Goal: Task Accomplishment & Management: Manage account settings

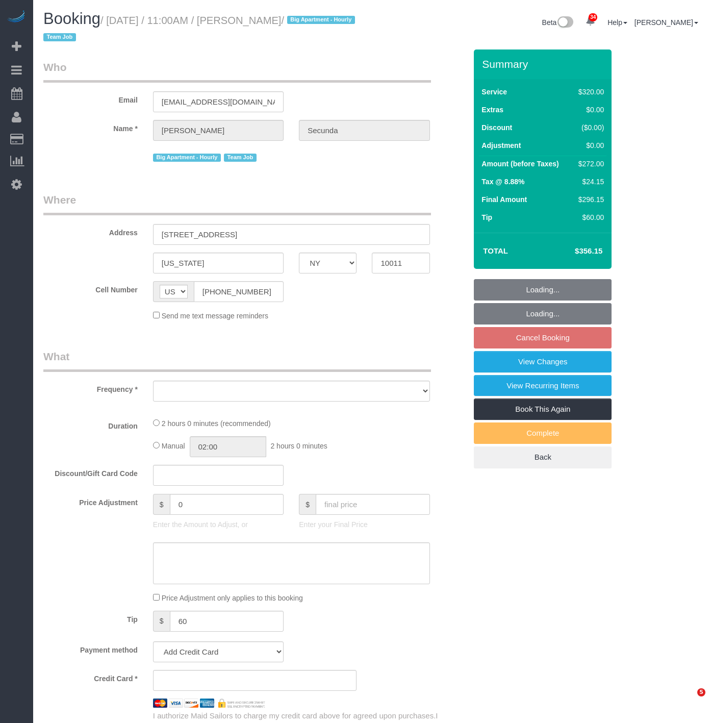
select select "NY"
select select "object:32132"
select select "string:stripe-pm_1PydV54VGloSiKo7AVca8xIs"
select select "number:89"
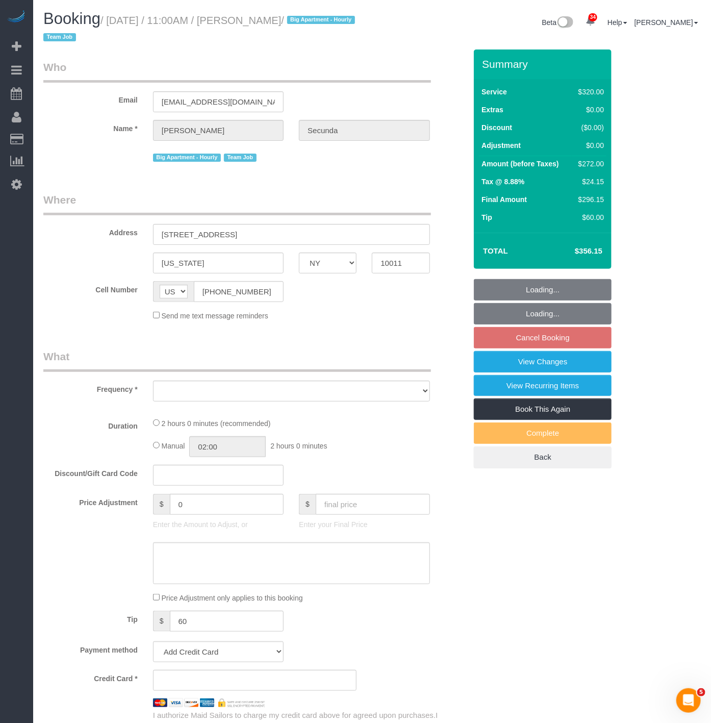
select select "number:90"
select select "number:15"
select select "number:6"
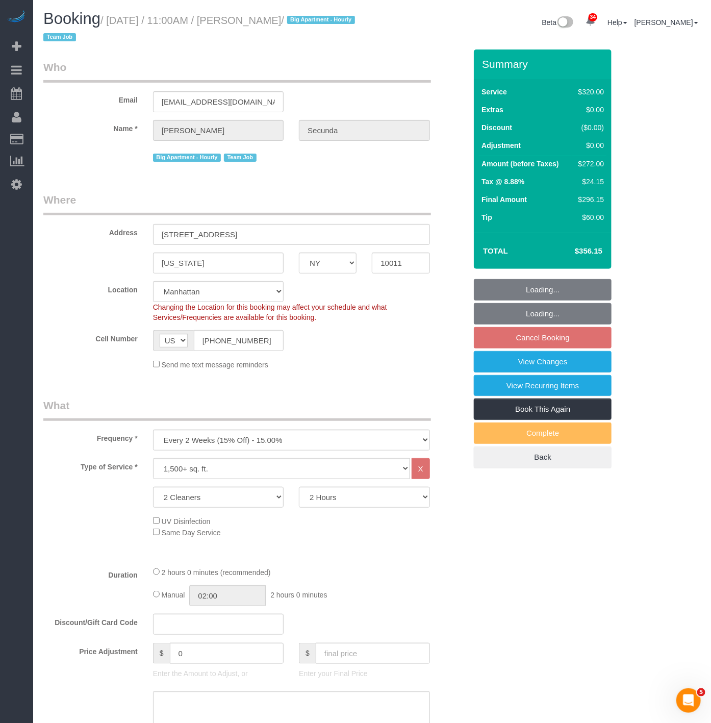
scroll to position [1684, 711]
select select "object:32760"
select select "spot271"
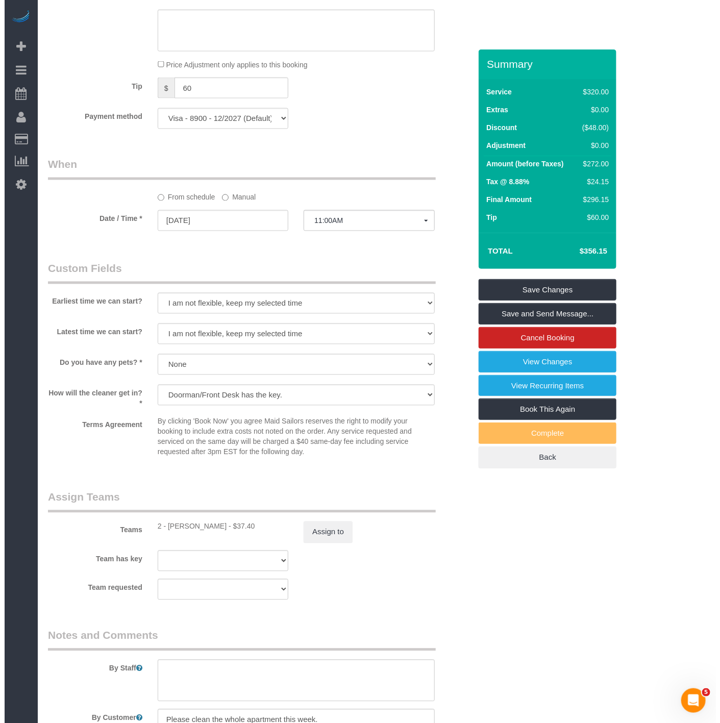
scroll to position [906, 0]
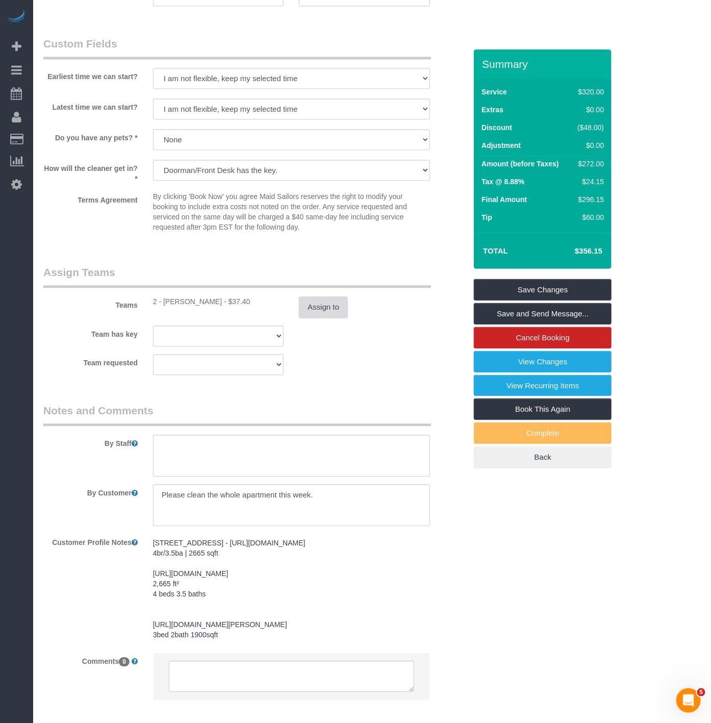
click at [337, 314] on button "Assign to" at bounding box center [323, 306] width 49 height 21
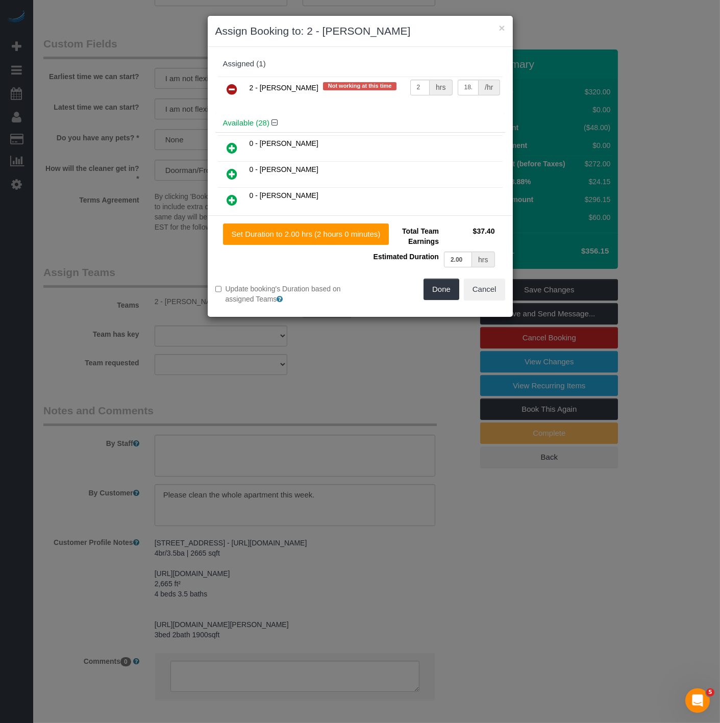
scroll to position [1684, 720]
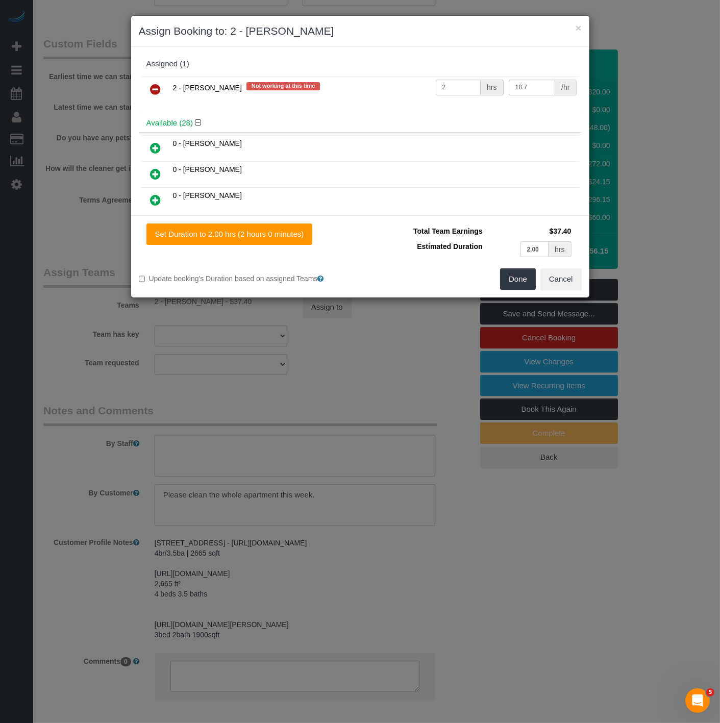
click at [162, 94] on link at bounding box center [156, 90] width 24 height 20
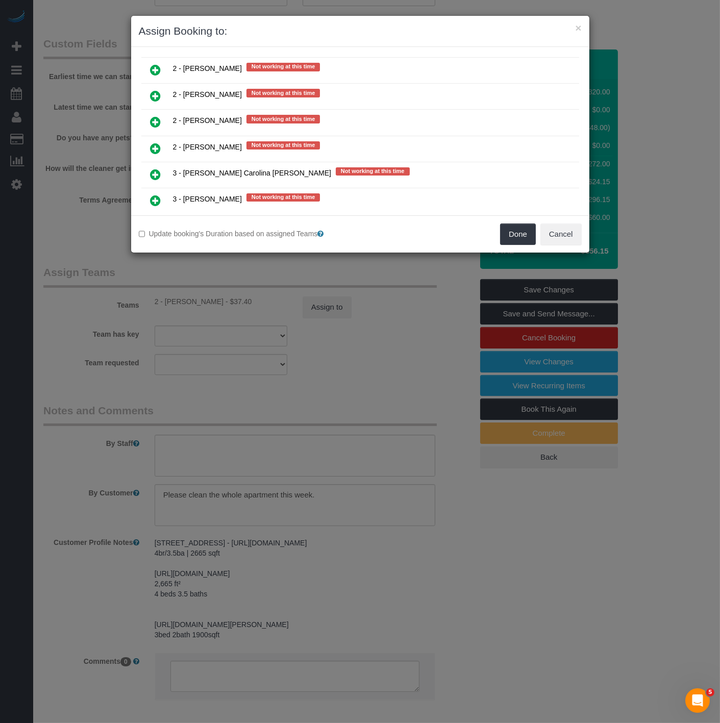
scroll to position [1473, 0]
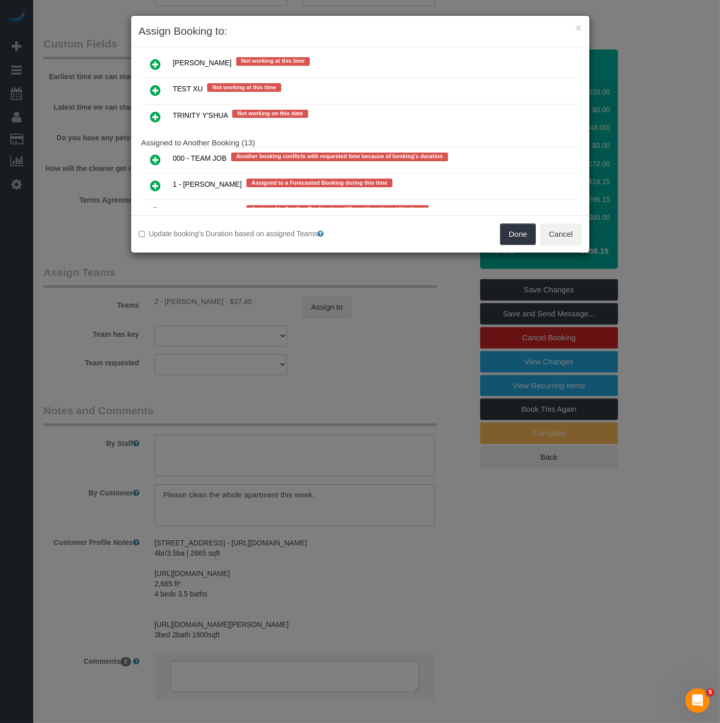
click at [154, 150] on link at bounding box center [156, 160] width 24 height 20
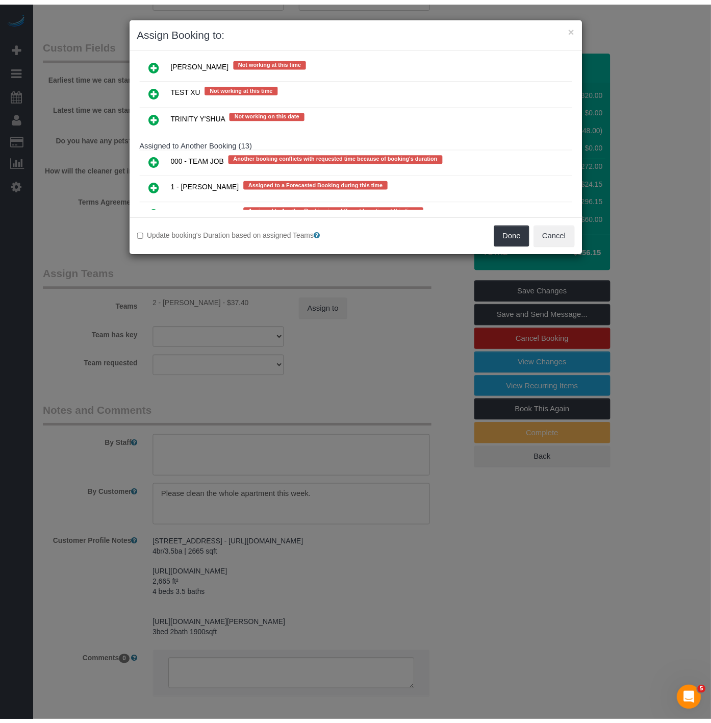
scroll to position [1672, 0]
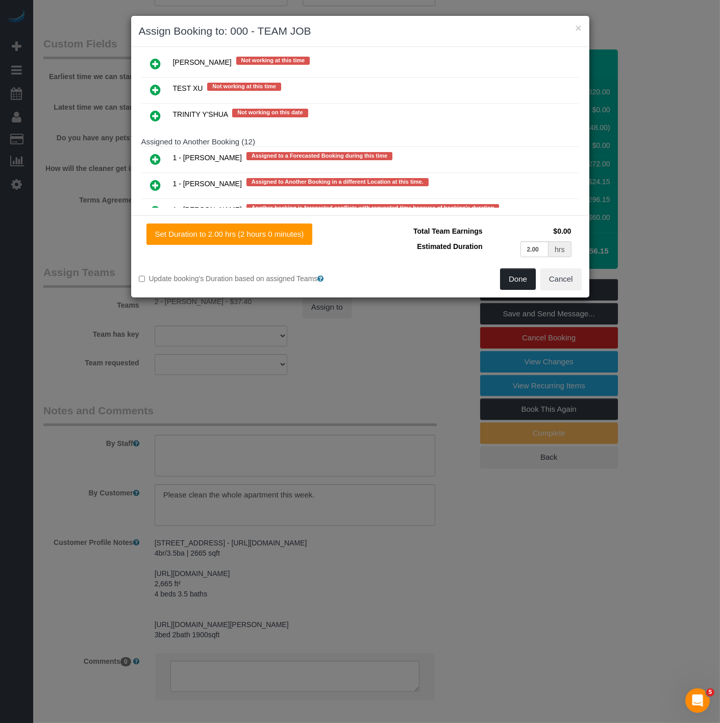
click at [533, 276] on button "Done" at bounding box center [518, 278] width 36 height 21
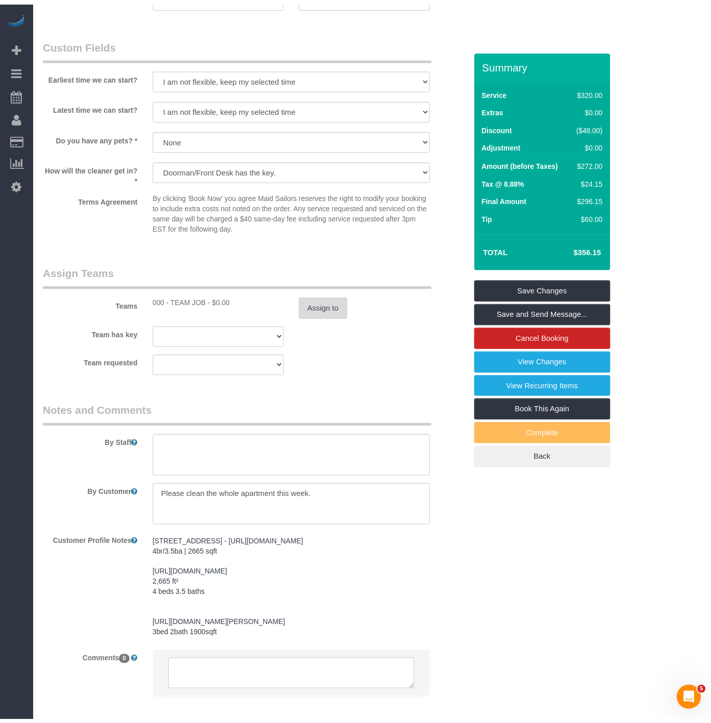
scroll to position [1684, 711]
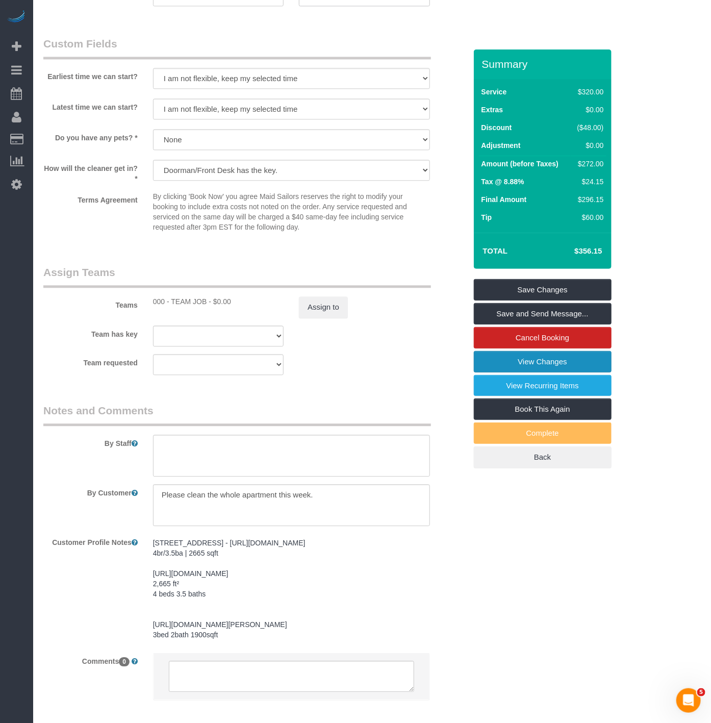
click at [524, 358] on link "View Changes" at bounding box center [543, 361] width 138 height 21
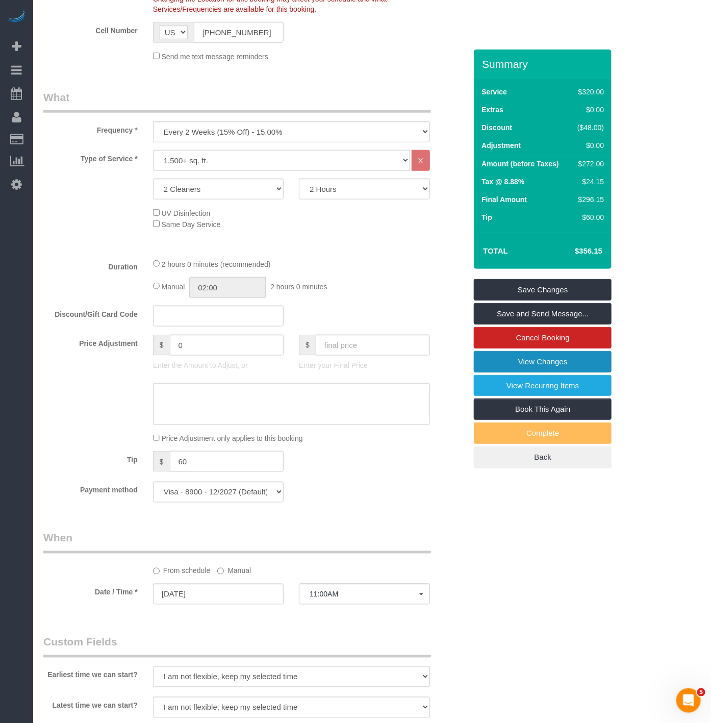
scroll to position [113, 0]
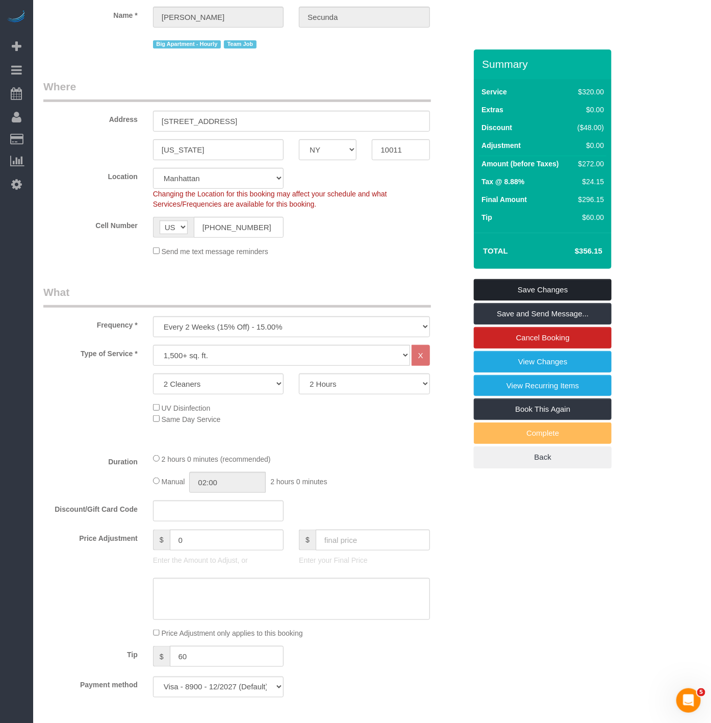
click at [541, 283] on link "Save Changes" at bounding box center [543, 289] width 138 height 21
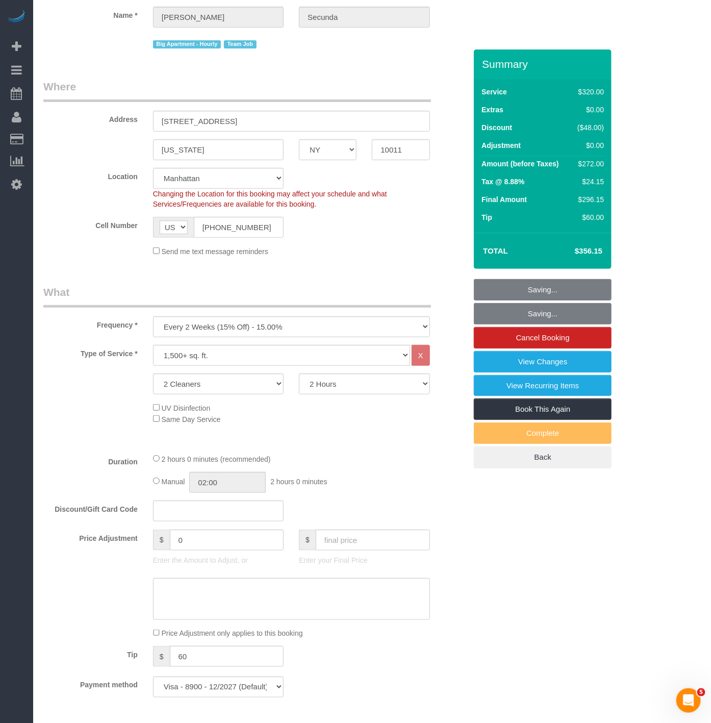
scroll to position [1684, 720]
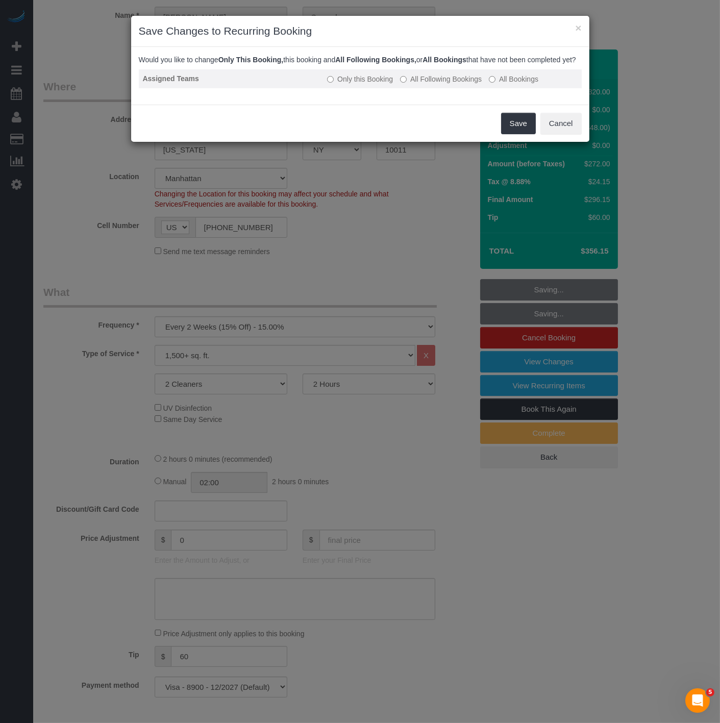
click at [335, 88] on td "Only this Booking All Following Bookings All Bookings" at bounding box center [452, 78] width 258 height 19
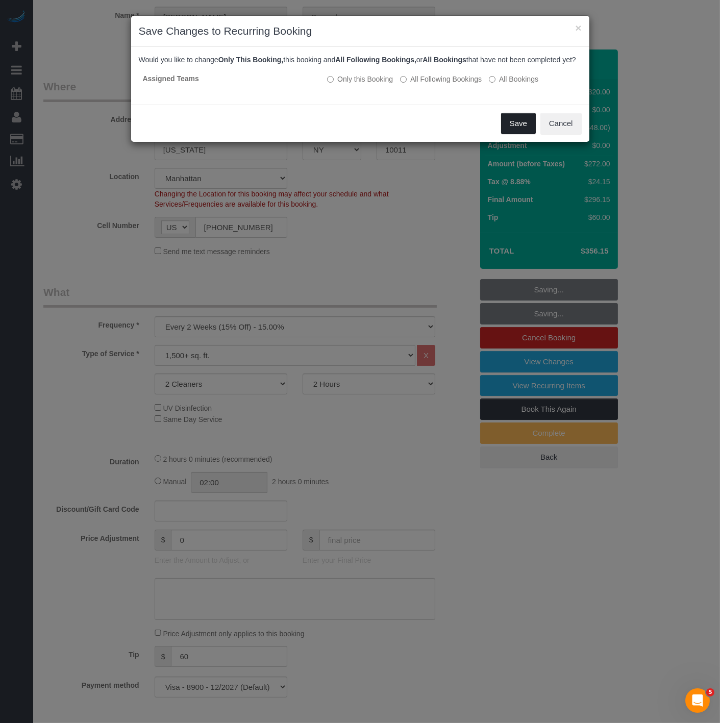
click at [516, 134] on button "Save" at bounding box center [518, 123] width 35 height 21
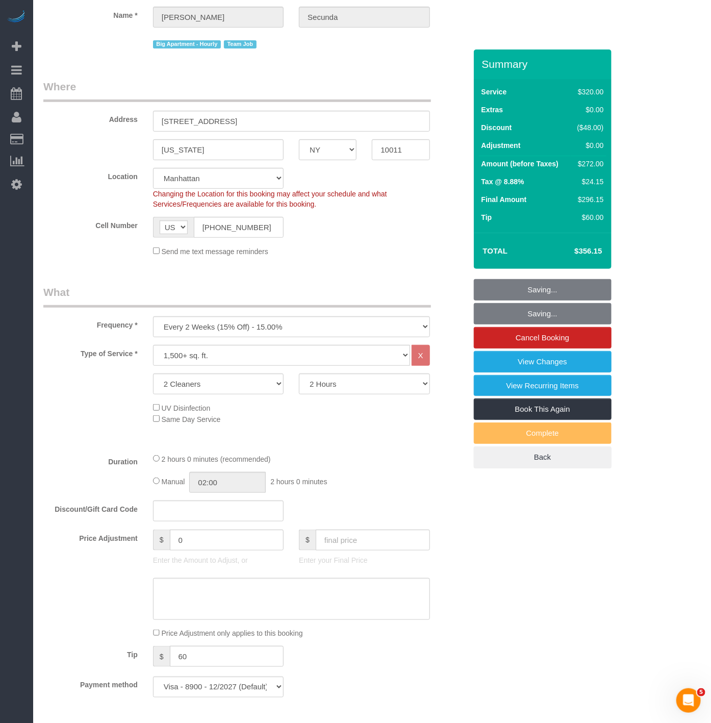
scroll to position [49324, 50298]
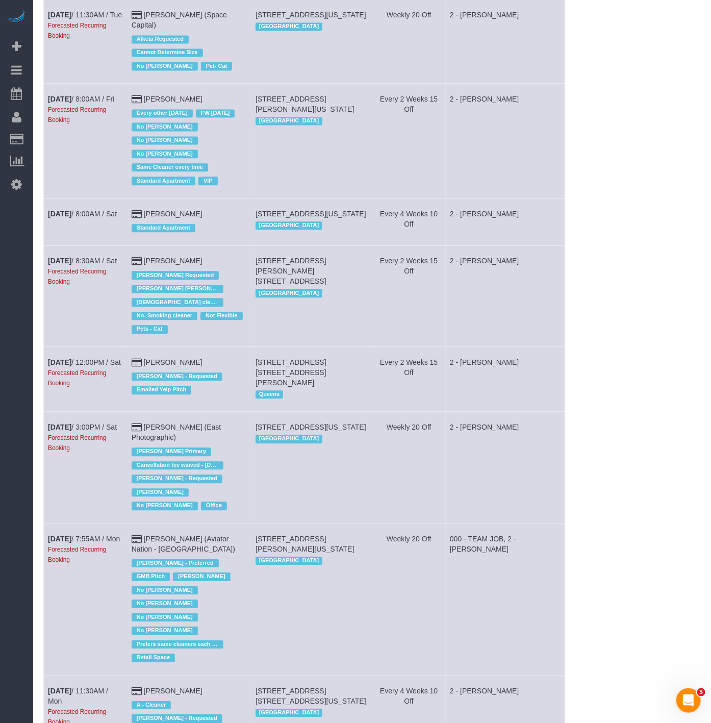
click at [98, 218] on td "[DATE] 8:00AM / Sat" at bounding box center [86, 221] width 84 height 47
click at [97, 207] on td "[DATE] 8:00AM / Sat" at bounding box center [86, 221] width 84 height 47
click at [95, 210] on link "[DATE] 8:00AM / Sat" at bounding box center [82, 214] width 69 height 8
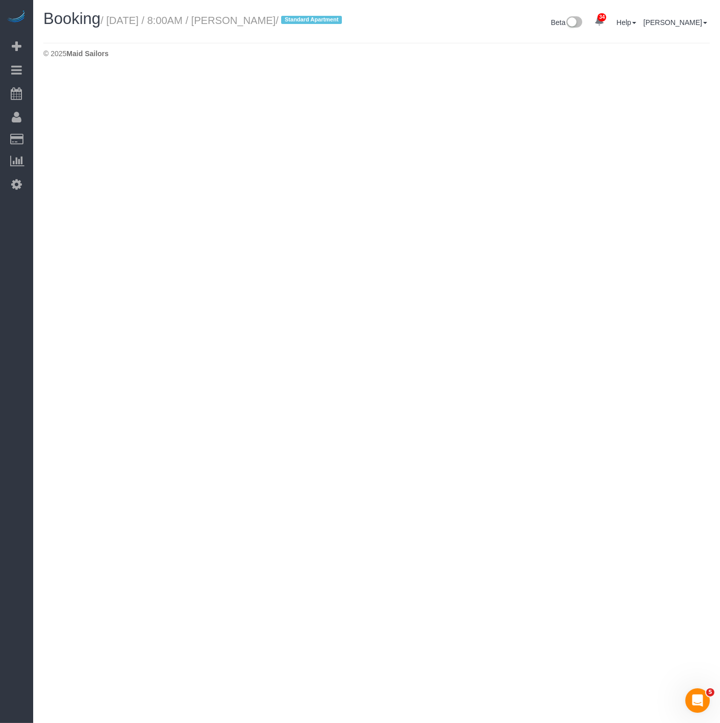
select select "NY"
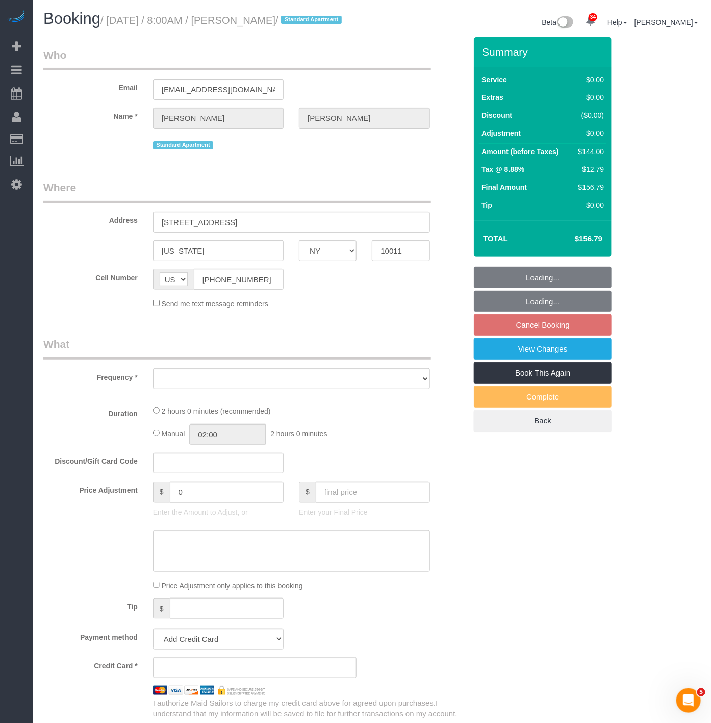
scroll to position [1256, 711]
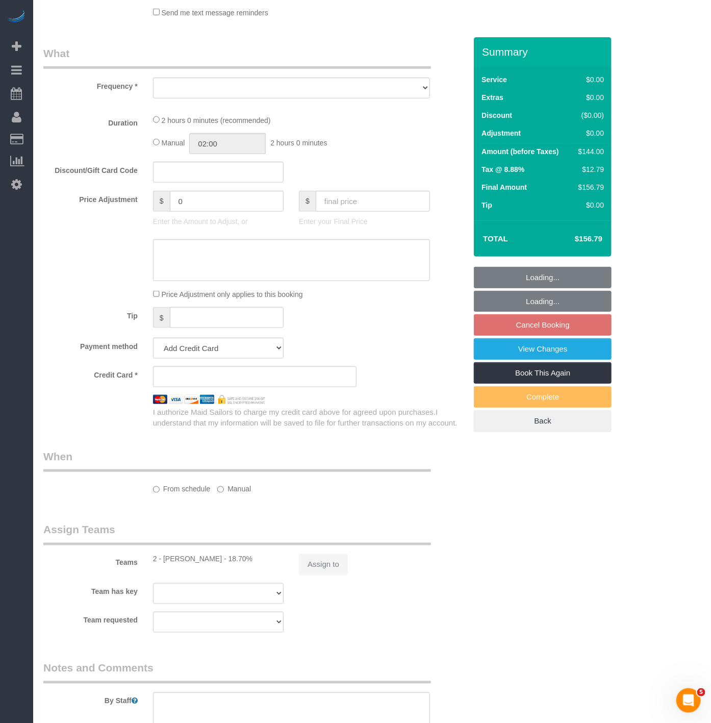
select select "object:35603"
select select "spot328"
select select "number:89"
select select "number:90"
select select "number:15"
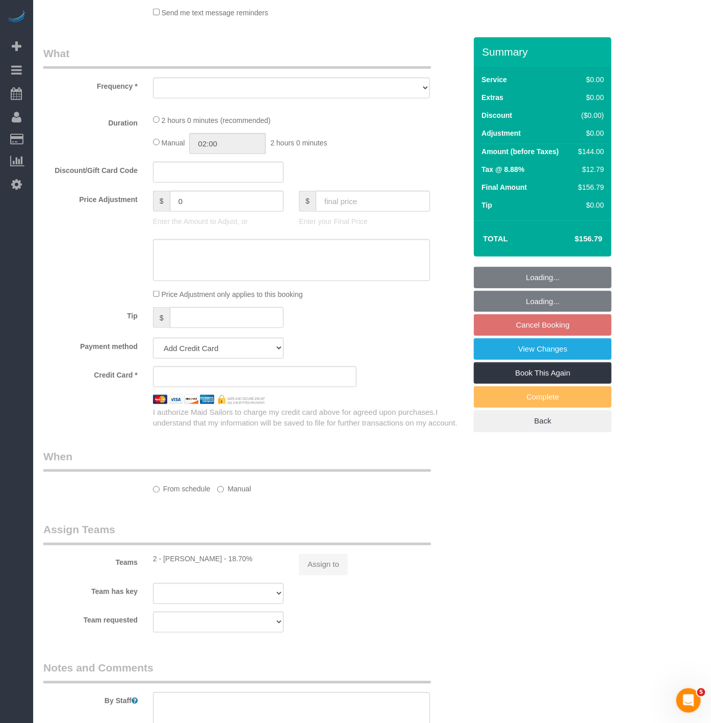
select select "number:5"
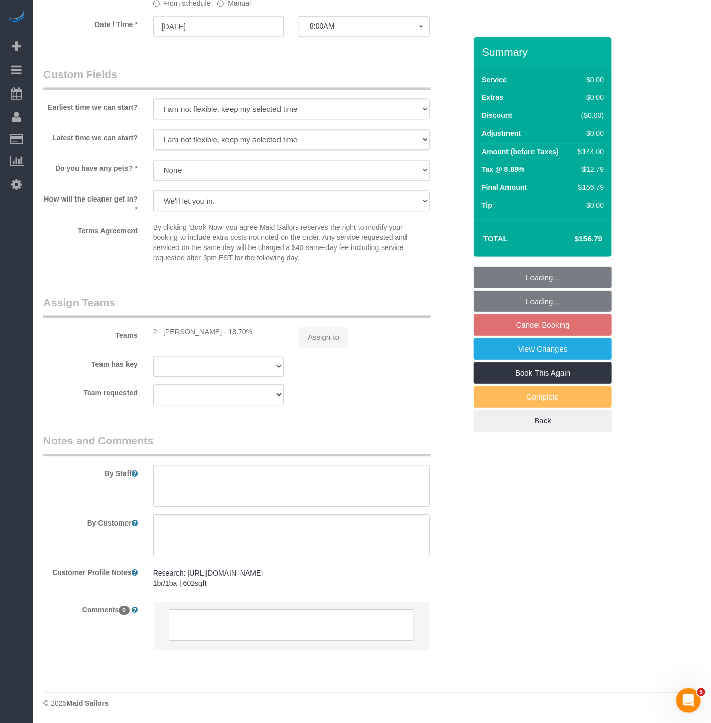
select select "object:36243"
select select "string:stripe-pm_1PZaWQ4VGloSiKo7bY6up6TP"
select select "1"
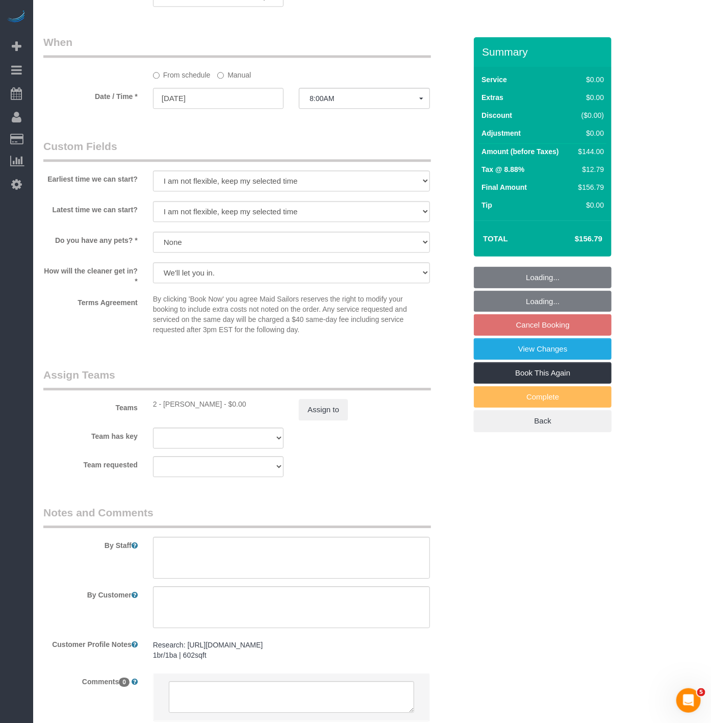
select select "1"
click at [310, 420] on button "Assign to" at bounding box center [323, 409] width 49 height 21
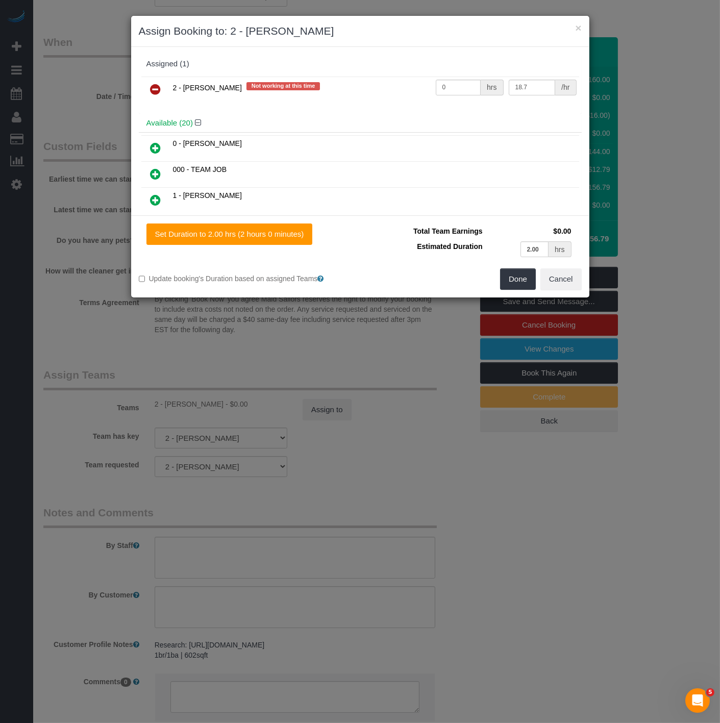
click at [151, 90] on icon at bounding box center [155, 89] width 11 height 12
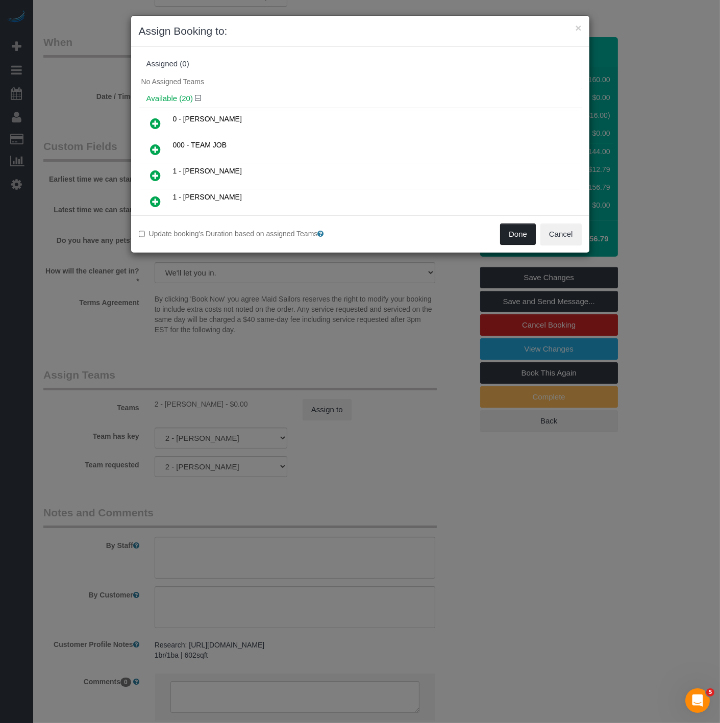
click at [506, 230] on button "Done" at bounding box center [518, 233] width 36 height 21
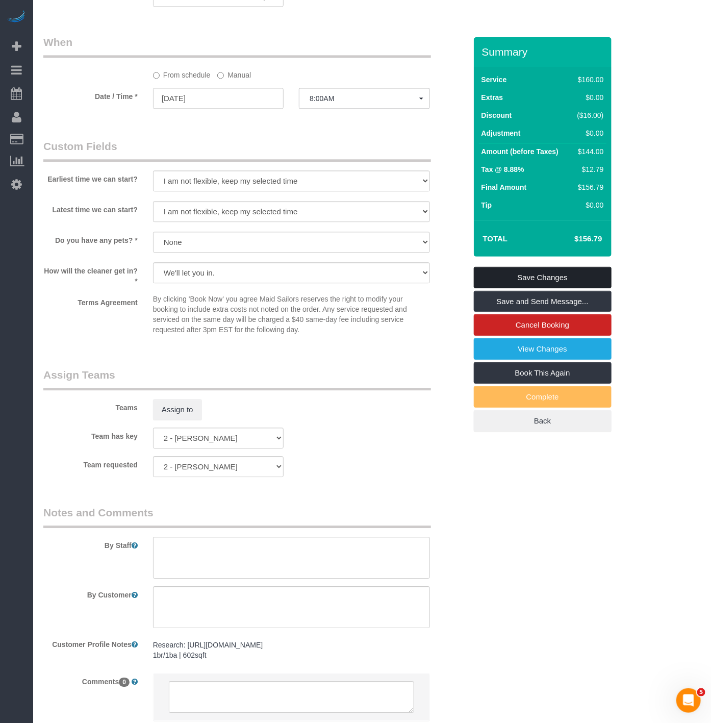
click at [508, 284] on link "Save Changes" at bounding box center [543, 277] width 138 height 21
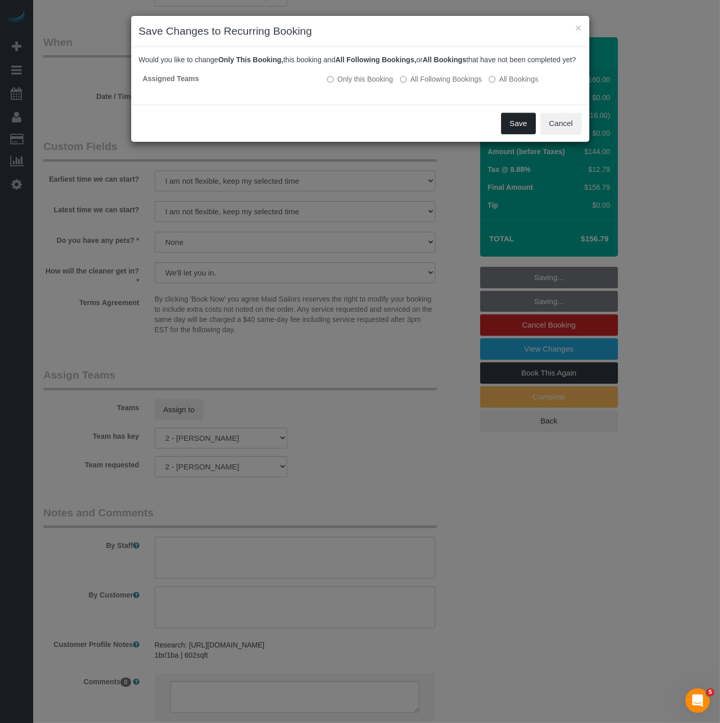
click at [513, 128] on button "Save" at bounding box center [518, 123] width 35 height 21
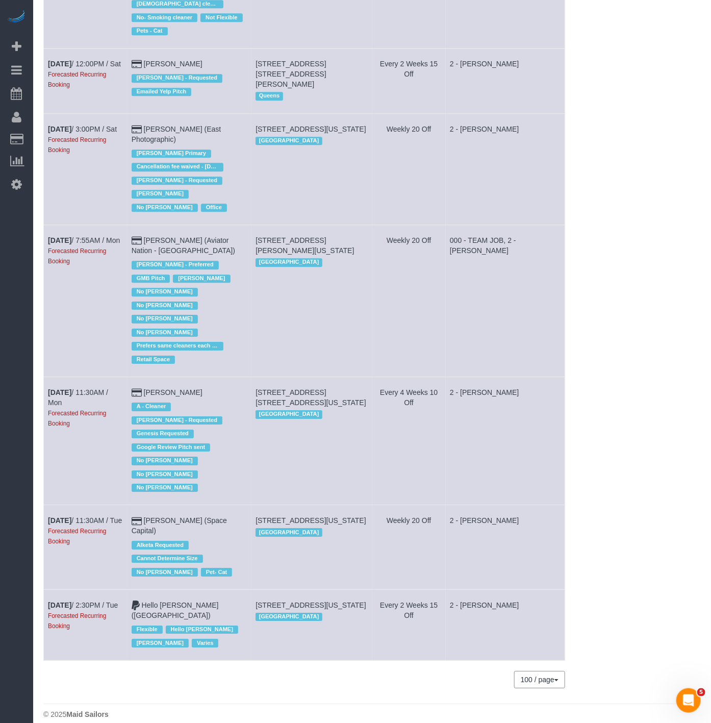
drag, startPoint x: 44, startPoint y: 401, endPoint x: 205, endPoint y: 397, distance: 160.7
click at [207, 405] on tr "[DATE] 11:30AM / Mon Forecasted Recurring Booking [PERSON_NAME] A - Cleaner [PE…" at bounding box center [304, 441] width 521 height 128
copy tr "[DATE] 11:30AM / Mon Forecasted Recurring Booking [PERSON_NAME]"
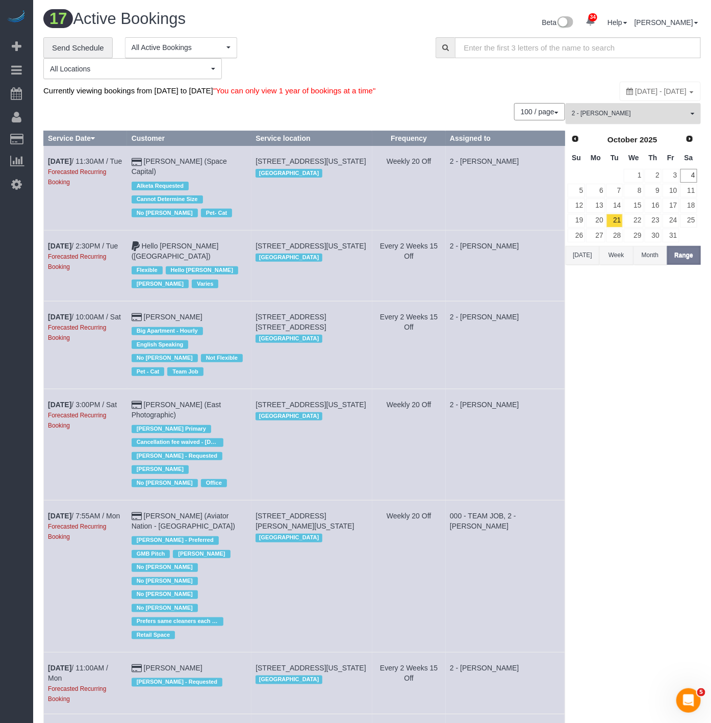
click at [599, 120] on button "2 - [PERSON_NAME] All Teams" at bounding box center [633, 113] width 135 height 21
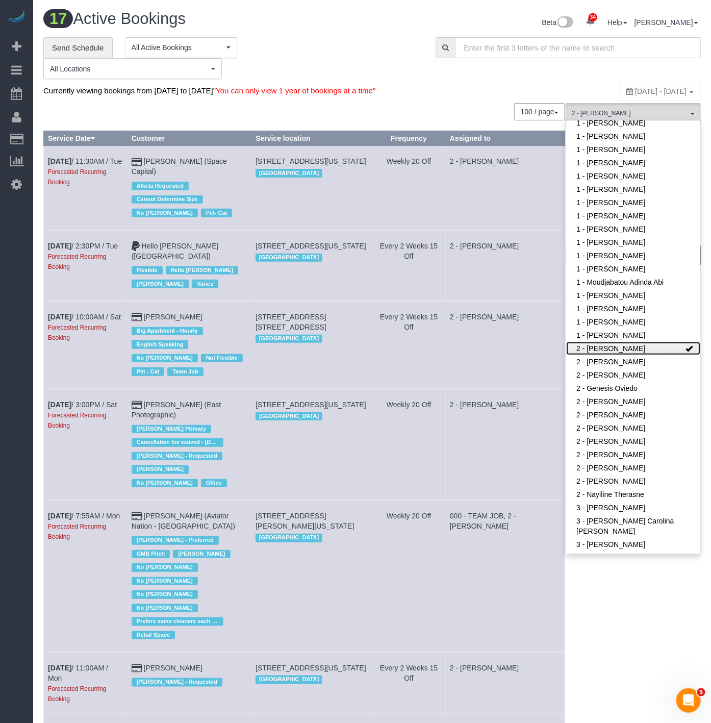
click at [605, 342] on link "2 - [PERSON_NAME]" at bounding box center [633, 348] width 134 height 13
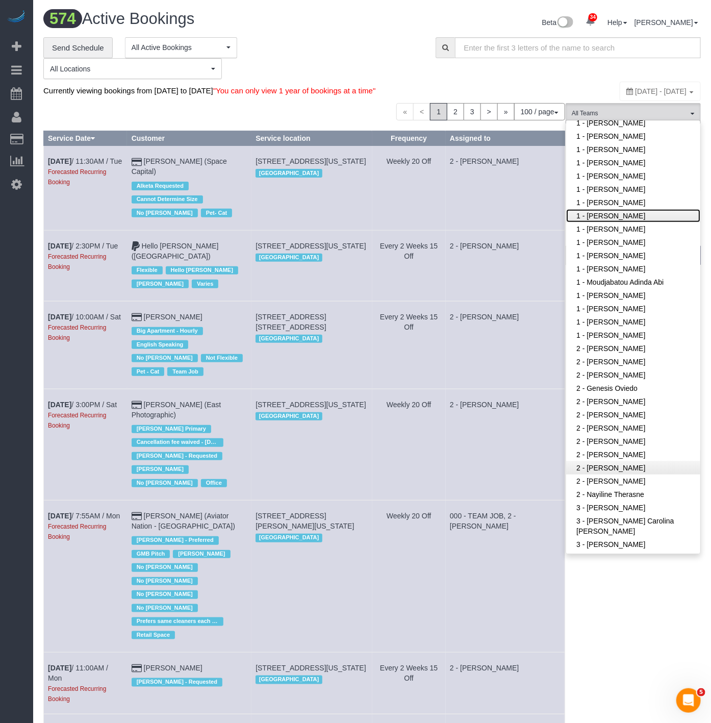
click at [591, 209] on link "1 - [PERSON_NAME]" at bounding box center [633, 215] width 134 height 13
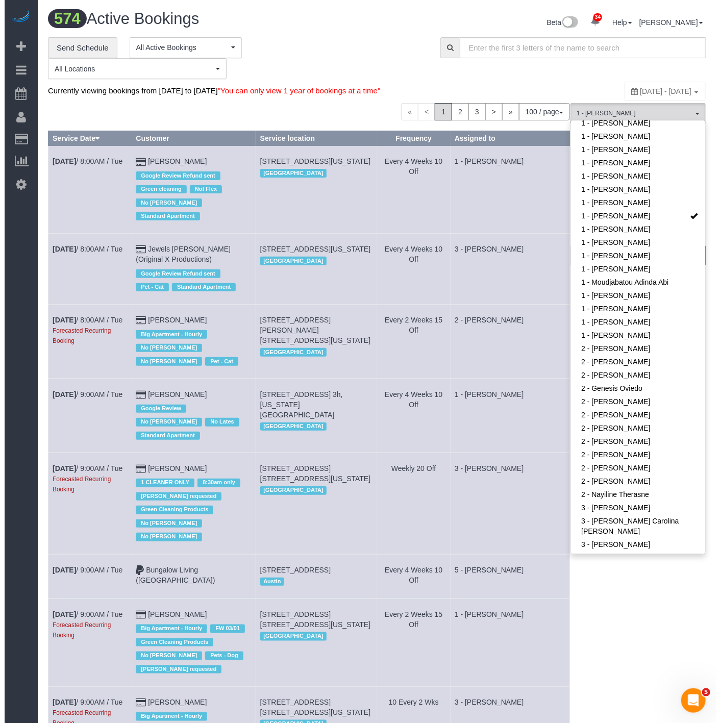
scroll to position [460, 720]
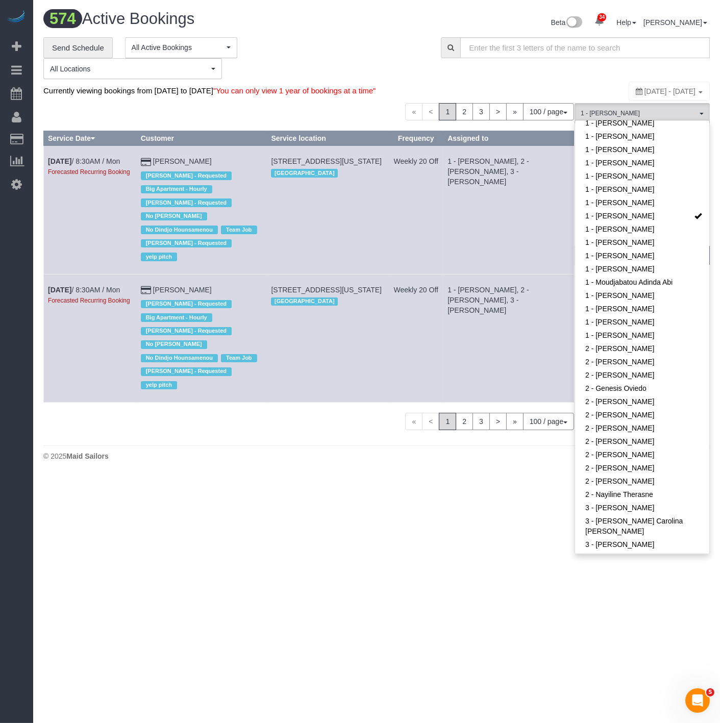
click at [636, 667] on body "34 Beta Your Notifications You have 0 alerts × You have 1 to charge for [DATE] …" at bounding box center [360, 361] width 720 height 723
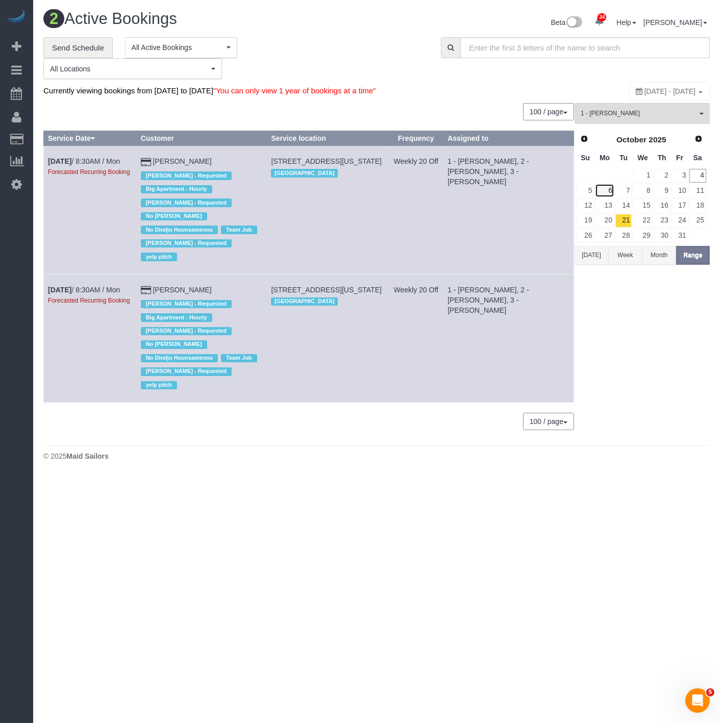
click at [607, 189] on link "6" at bounding box center [604, 191] width 19 height 14
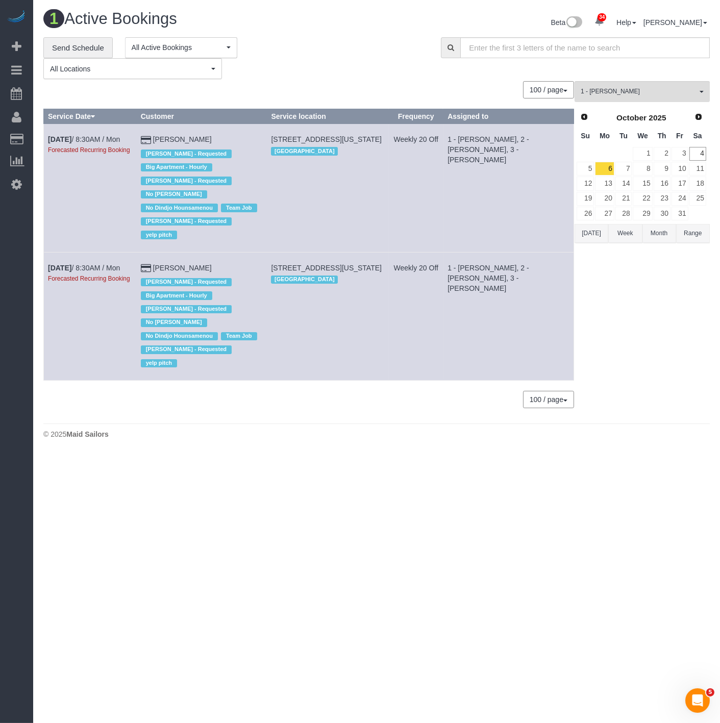
scroll to position [50690, 50289]
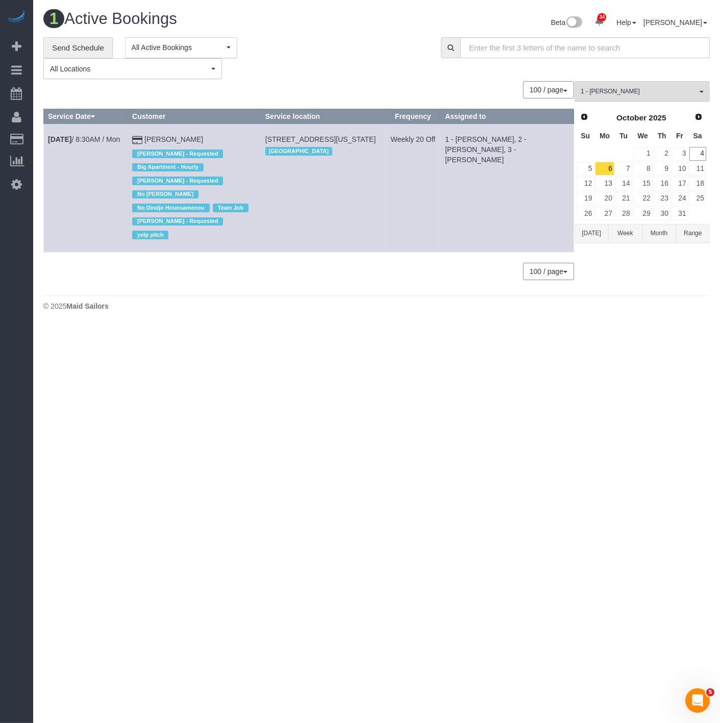
drag, startPoint x: 46, startPoint y: 137, endPoint x: 4, endPoint y: 230, distance: 101.8
click at [199, 134] on tr "[DATE] 8:30AM / Mon [PERSON_NAME] Tomaj - Requested Big Apartment - Hourly [PER…" at bounding box center [309, 188] width 530 height 128
copy tr "[DATE] 8:30AM / [PERSON_NAME]"
click at [80, 144] on td "[DATE] 8:30AM / Mon" at bounding box center [86, 188] width 84 height 128
click at [80, 143] on link "[DATE] 8:30AM / Mon" at bounding box center [84, 139] width 72 height 8
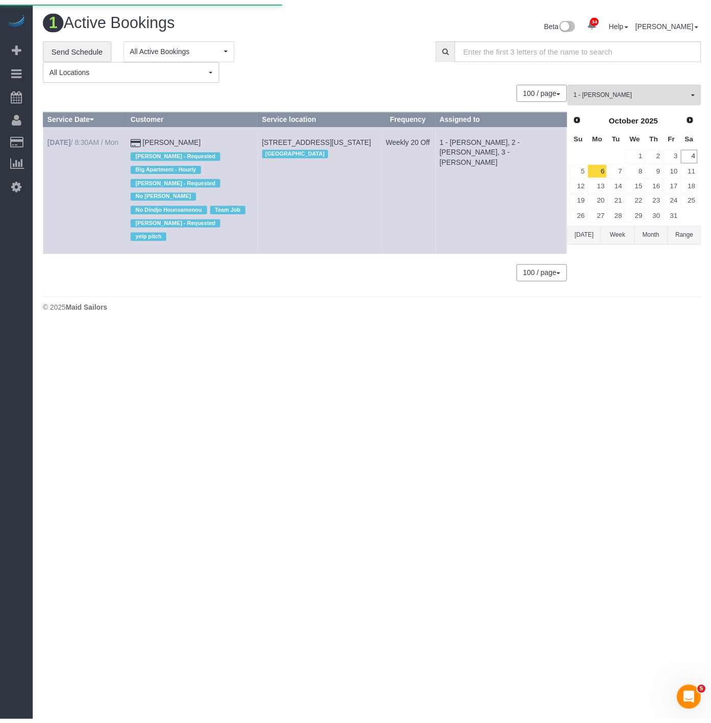
scroll to position [50906, 50289]
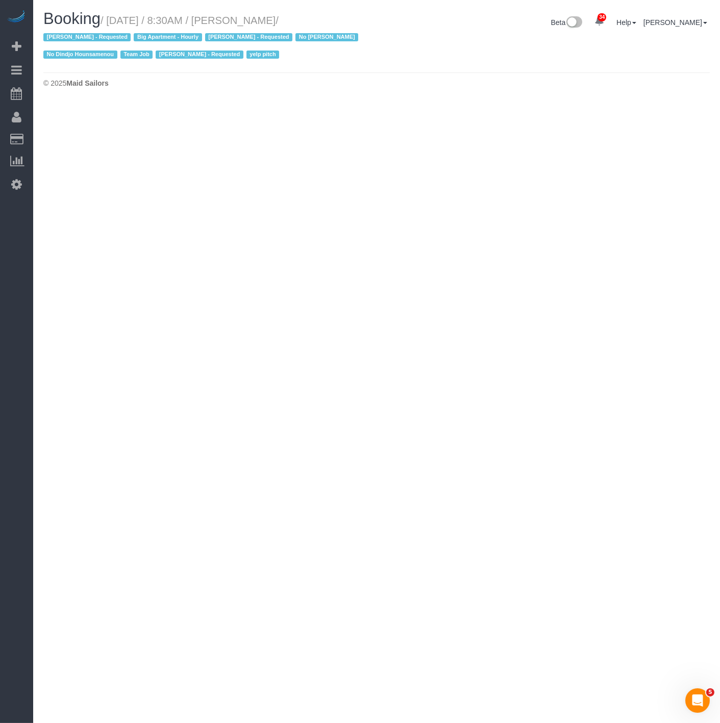
select select "NY"
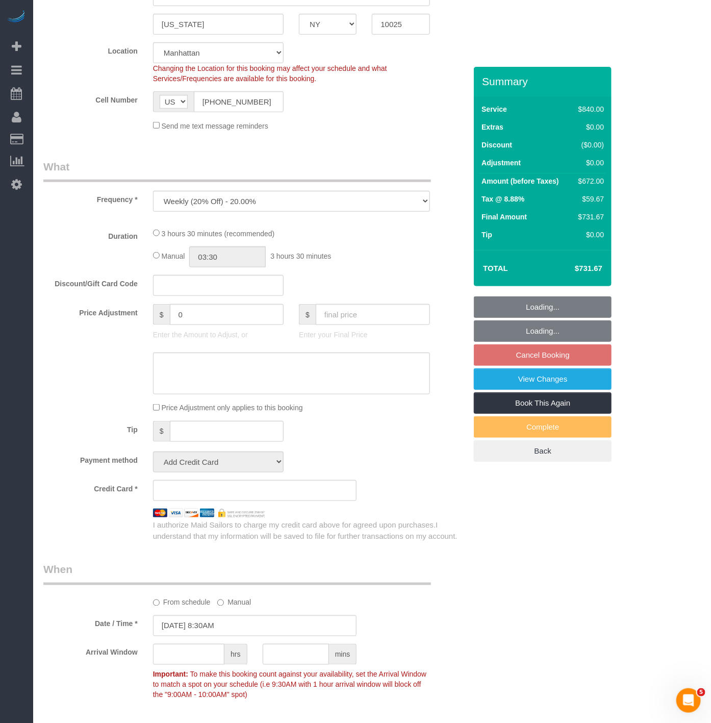
scroll to position [1452, 711]
select select "object:41878"
select select "string:stripe-pm_1I87dt4VGloSiKo7CuPcnWZf"
select select "3"
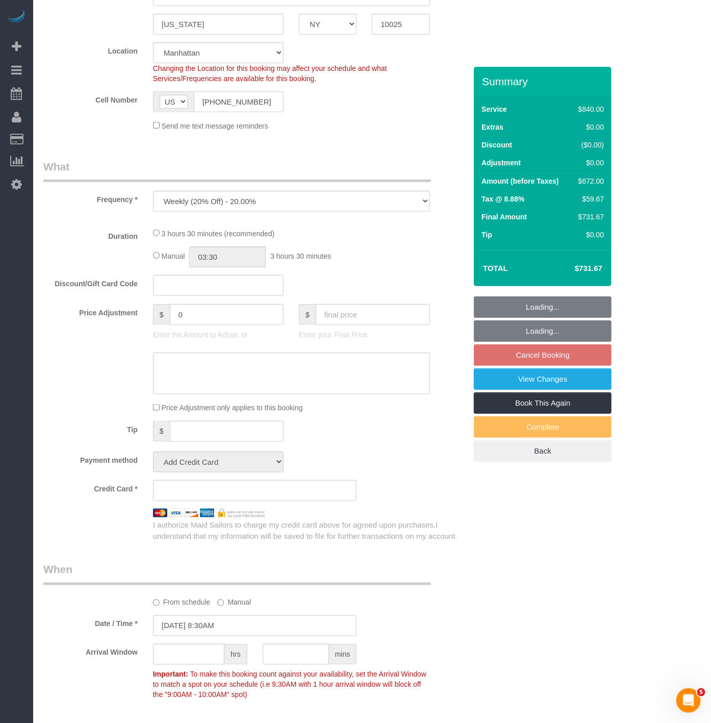
select select "210"
select select "number:89"
select select "number:90"
select select "number:15"
select select "number:5"
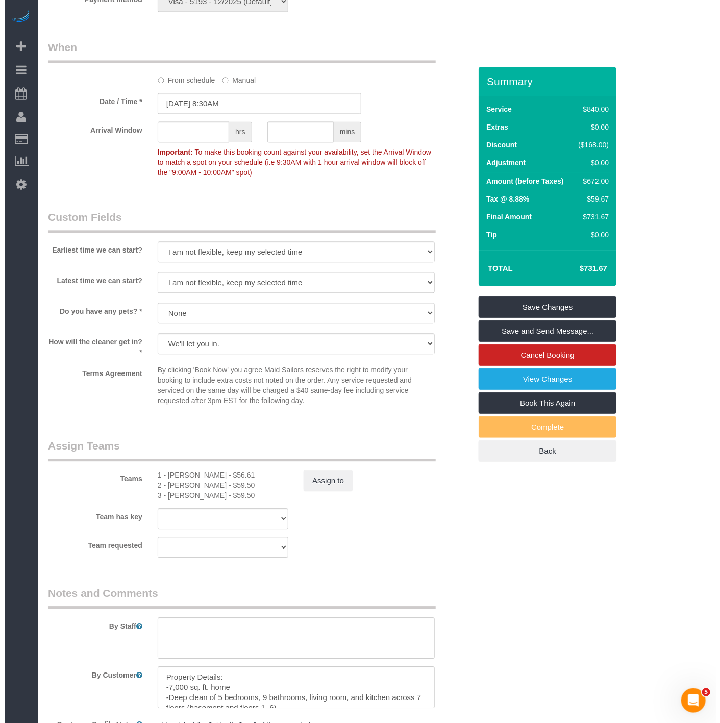
scroll to position [963, 0]
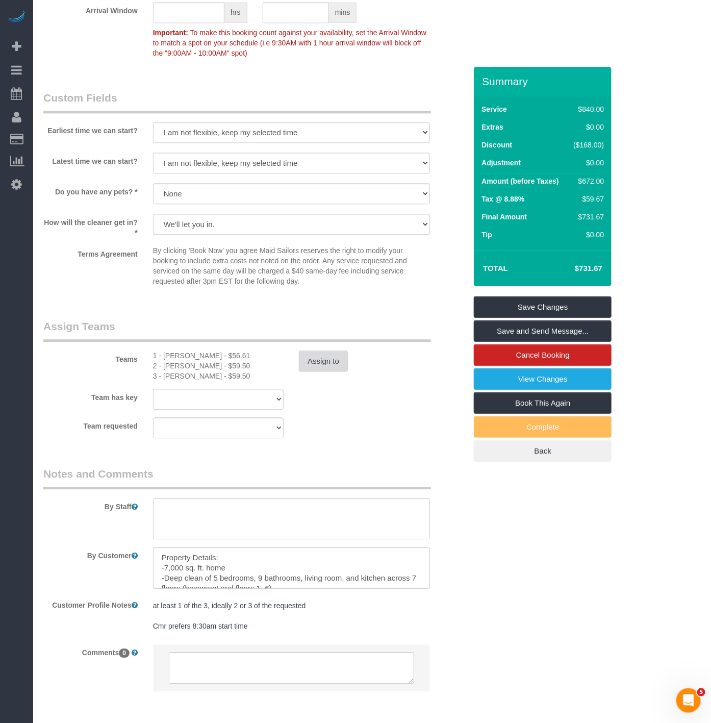
click at [314, 356] on button "Assign to" at bounding box center [323, 360] width 49 height 21
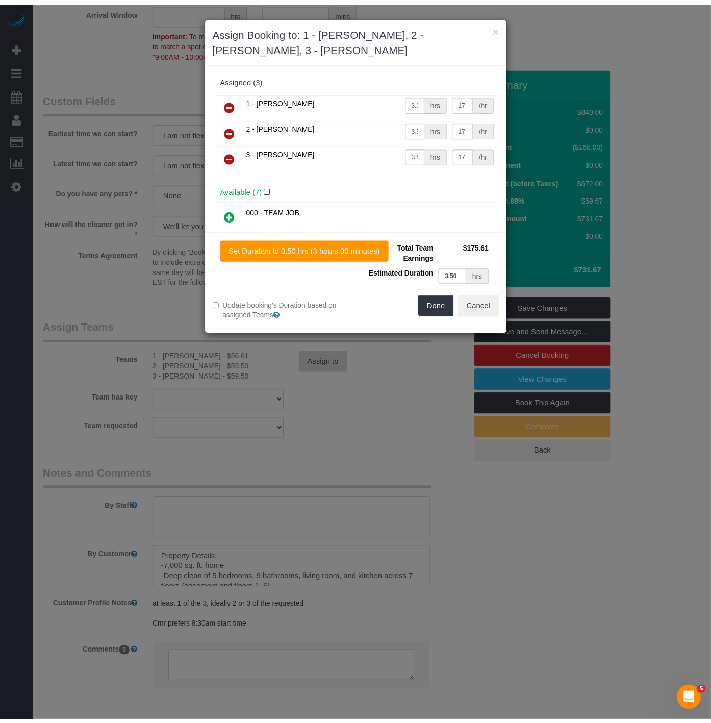
scroll to position [1720, 720]
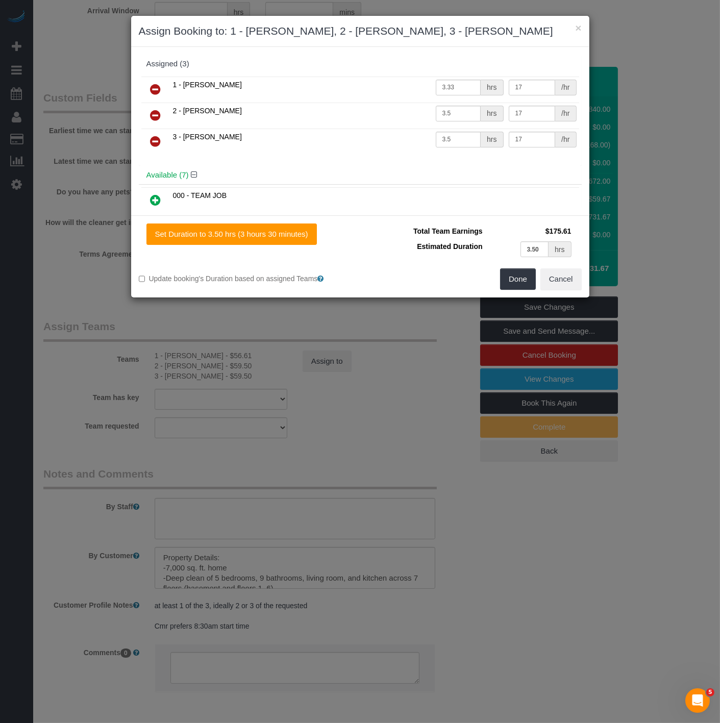
click at [151, 81] on link at bounding box center [156, 90] width 24 height 20
click at [157, 172] on icon at bounding box center [155, 174] width 11 height 12
click at [519, 283] on button "Done" at bounding box center [518, 278] width 36 height 21
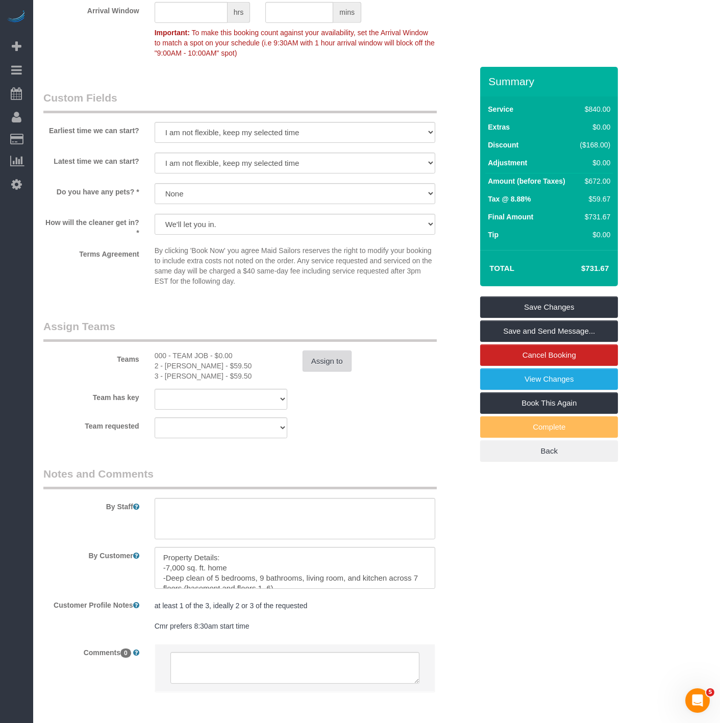
scroll to position [49289, 50298]
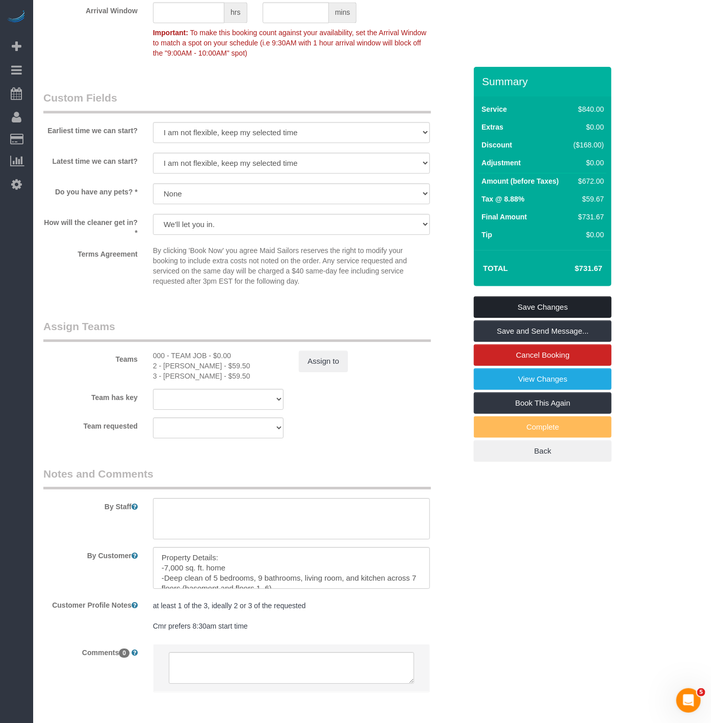
click at [526, 309] on link "Save Changes" at bounding box center [543, 306] width 138 height 21
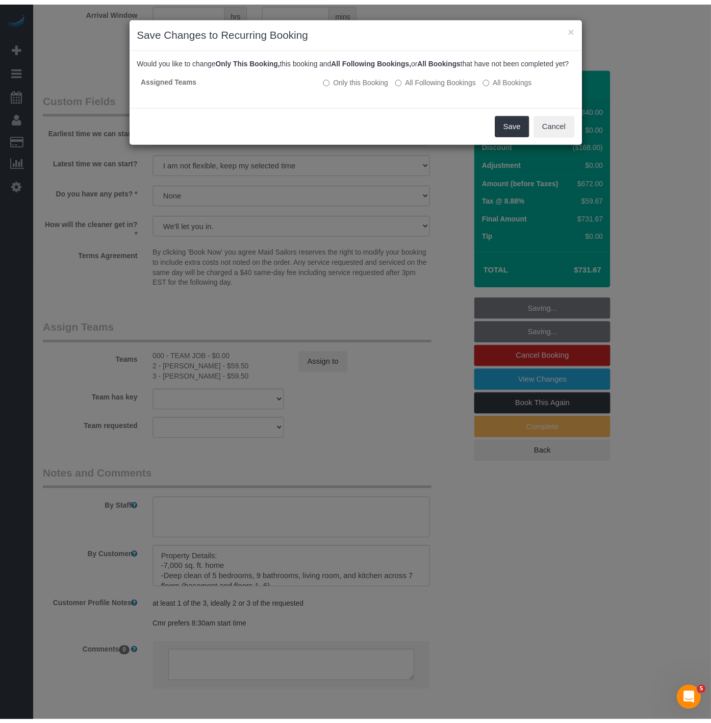
scroll to position [1720, 720]
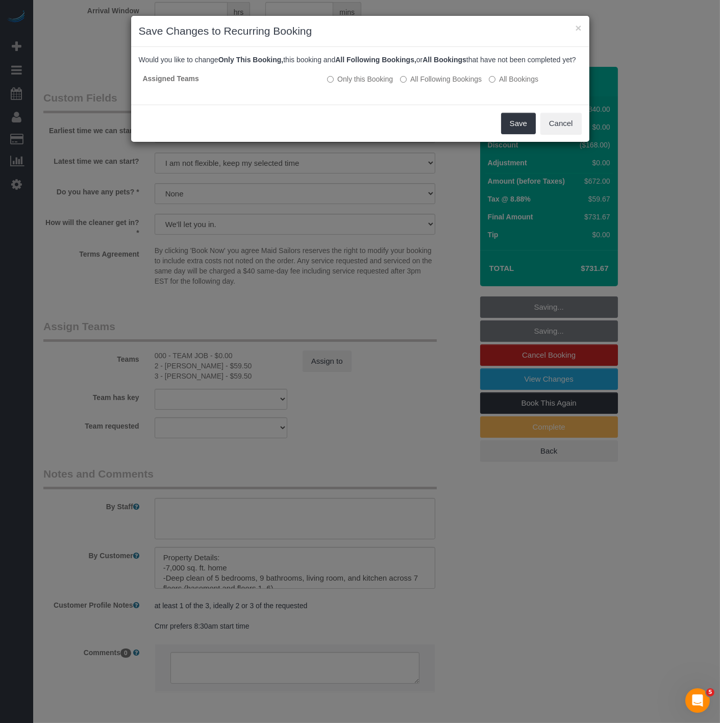
click at [516, 142] on div "Save Cancel" at bounding box center [360, 123] width 458 height 37
click at [517, 134] on button "Save" at bounding box center [518, 123] width 35 height 21
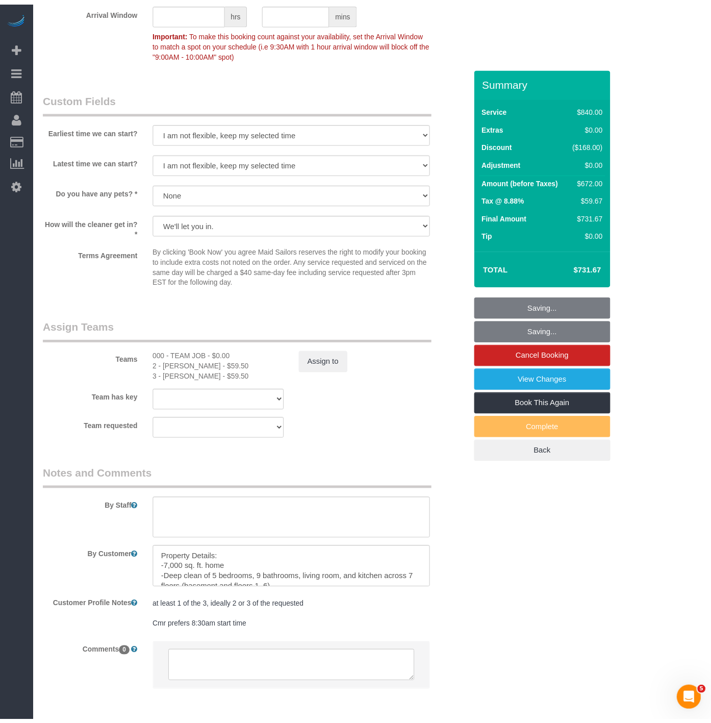
scroll to position [49289, 50298]
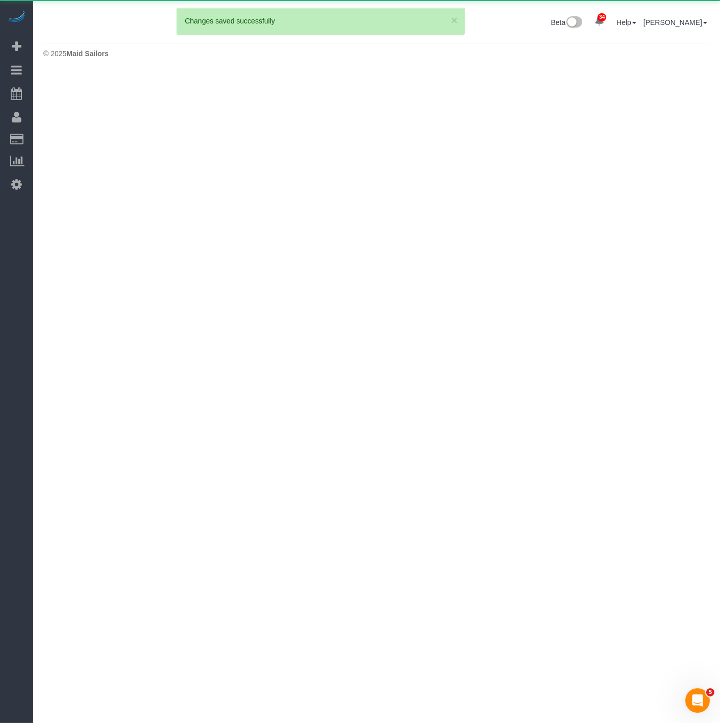
scroll to position [302, 720]
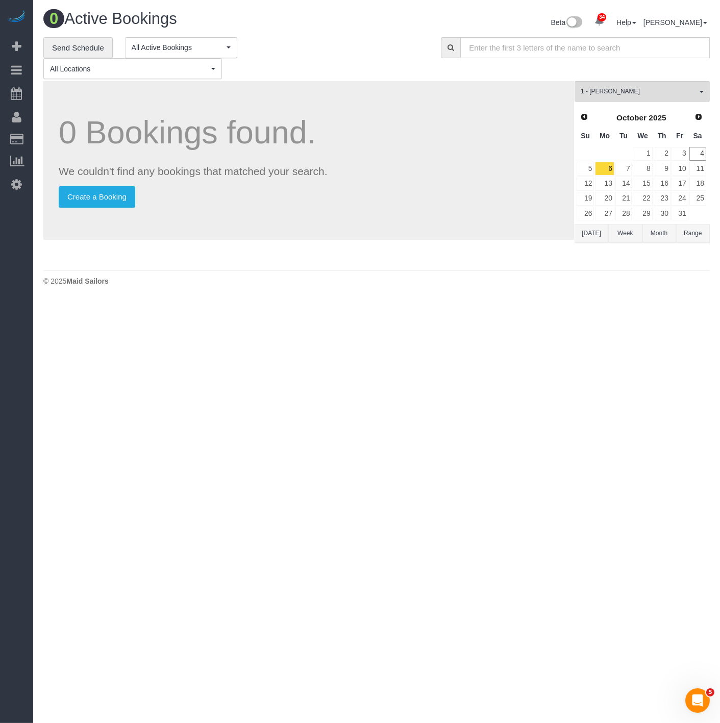
click at [207, 275] on footer "© 2025 Maid Sailors" at bounding box center [376, 280] width 666 height 20
